Goal: Navigation & Orientation: Find specific page/section

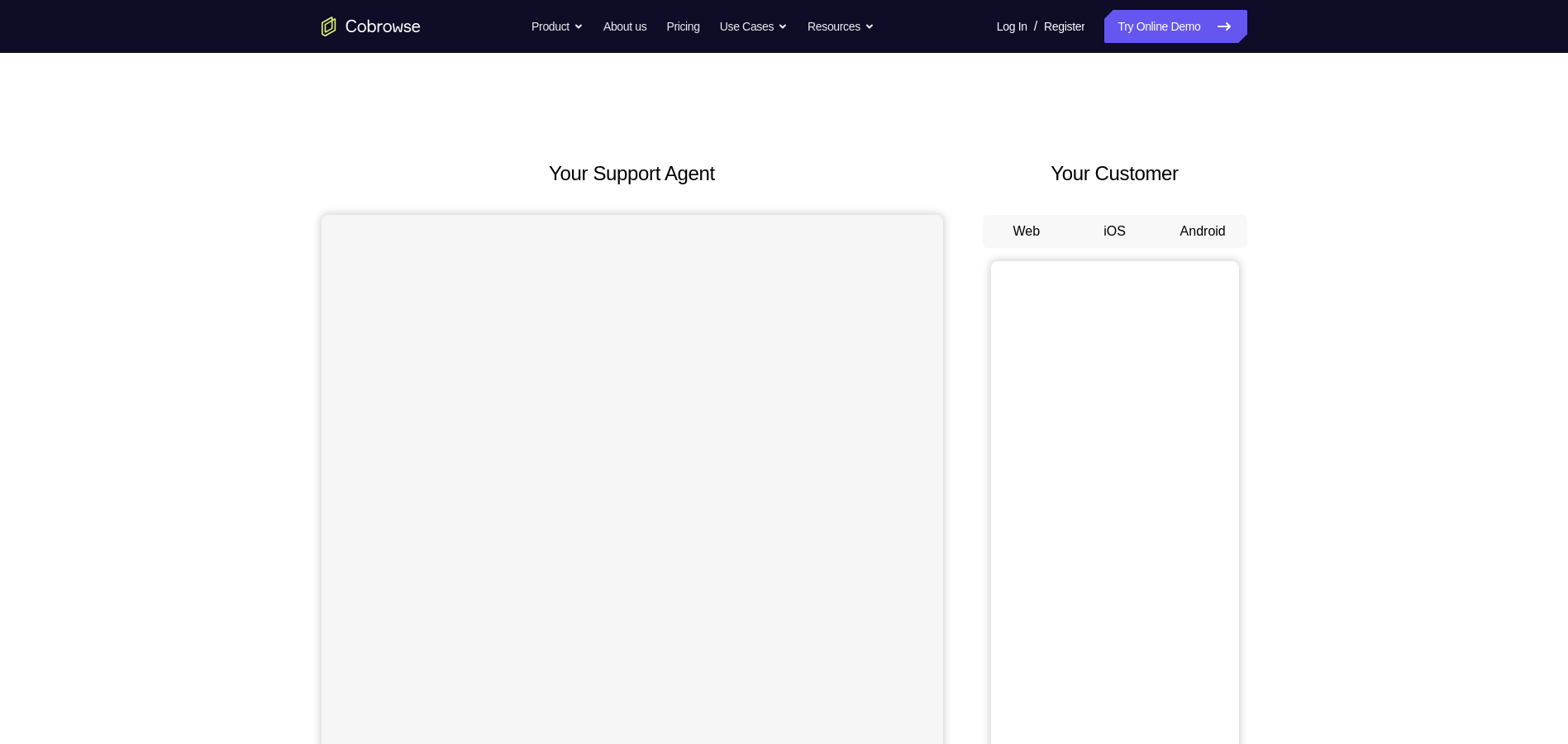
click at [1210, 223] on button "Android" at bounding box center [1203, 231] width 88 height 33
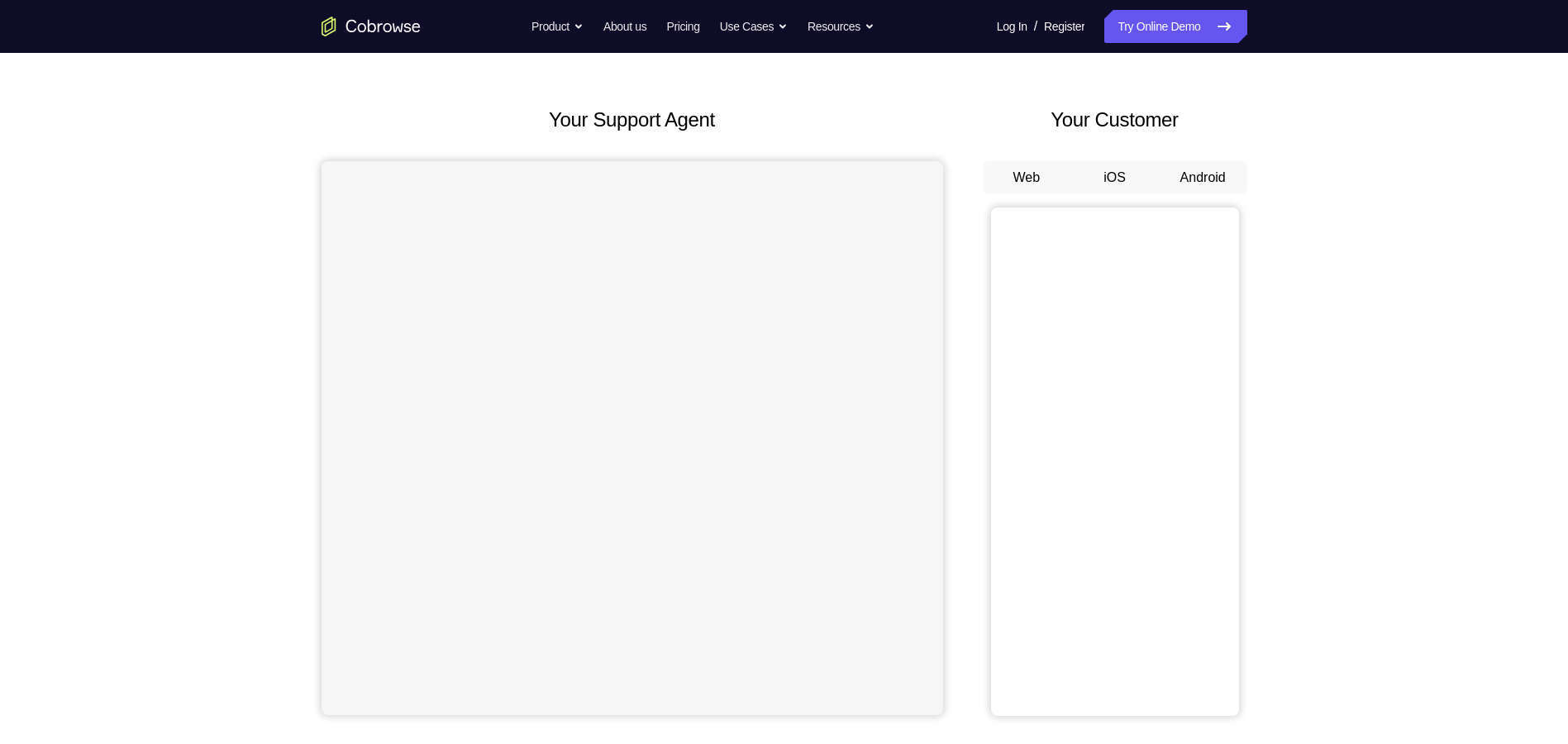
scroll to position [82, 0]
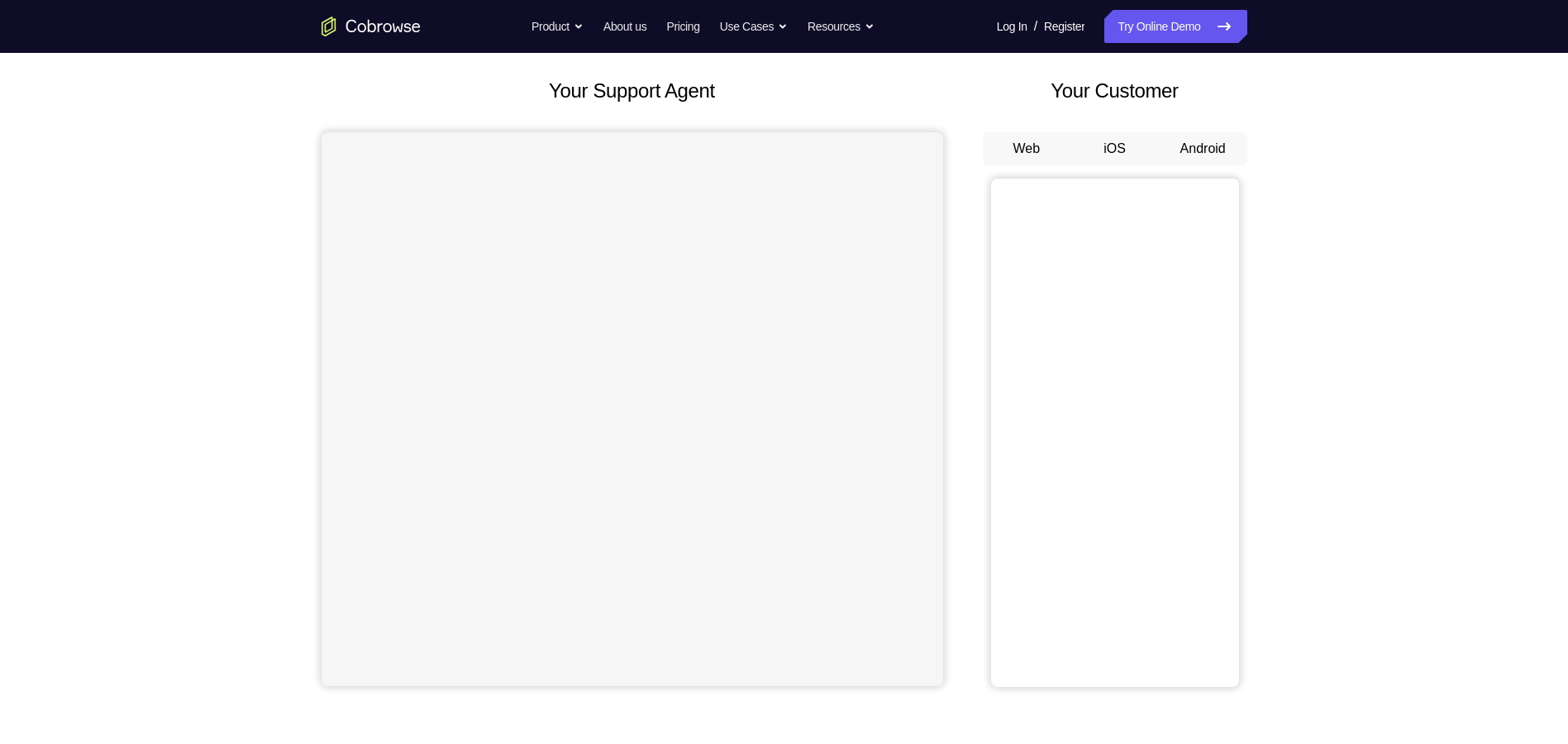
click at [1221, 141] on button "Android" at bounding box center [1203, 148] width 88 height 33
click at [1212, 143] on button "Android" at bounding box center [1203, 148] width 88 height 33
click at [1196, 142] on button "Android" at bounding box center [1203, 148] width 88 height 33
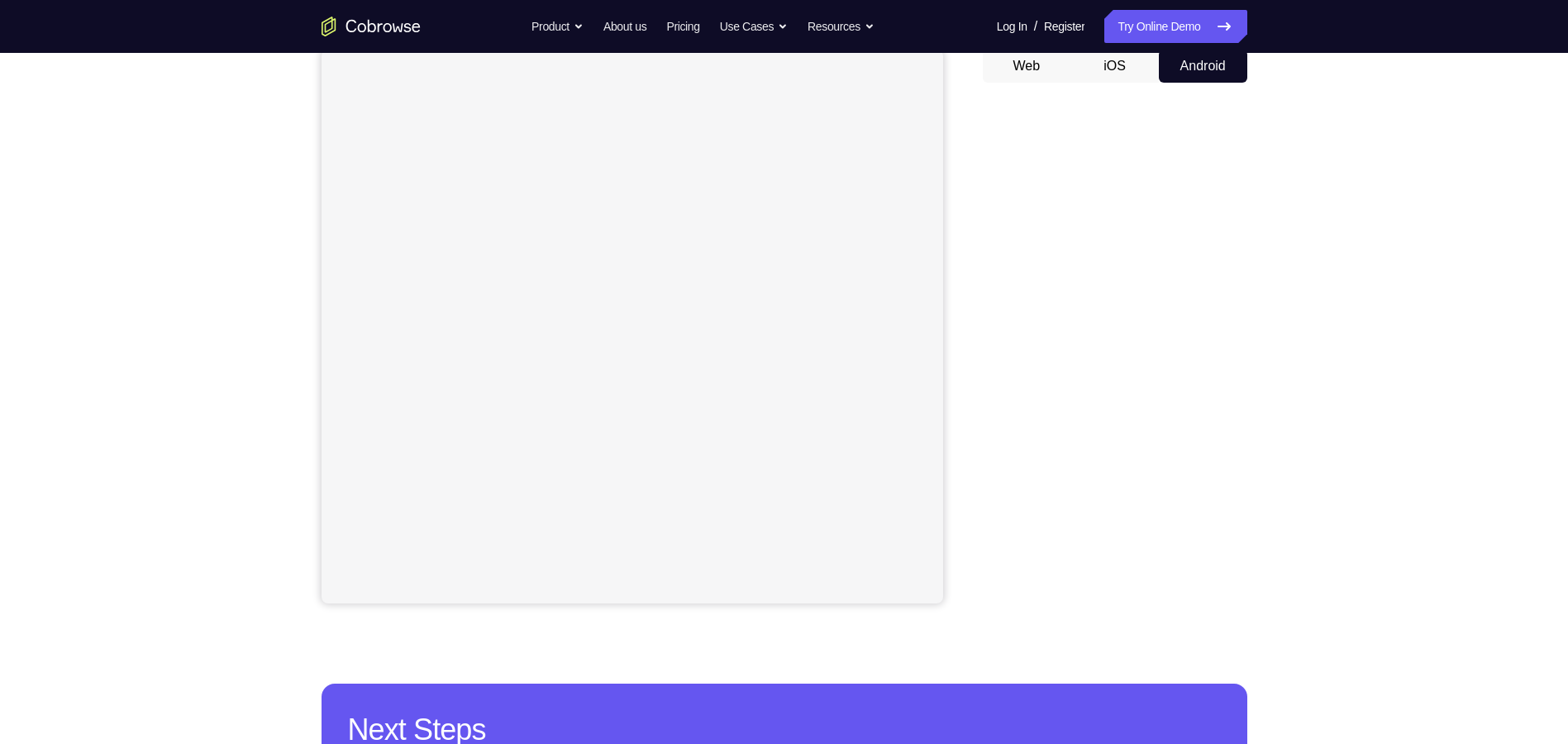
scroll to position [165, 0]
